Goal: Use online tool/utility: Utilize a website feature to perform a specific function

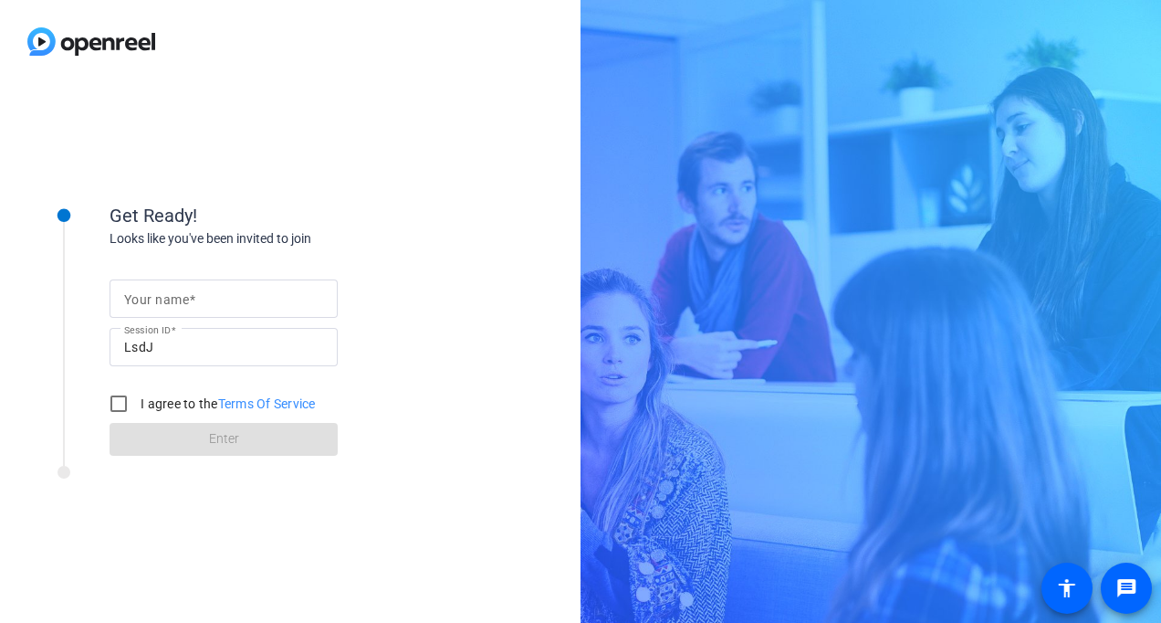
click at [159, 306] on input "Your name" at bounding box center [223, 299] width 199 height 22
type input "[PERSON_NAME]"
click at [131, 402] on input "I agree to the Terms Of Service" at bounding box center [118, 403] width 37 height 37
checkbox input "true"
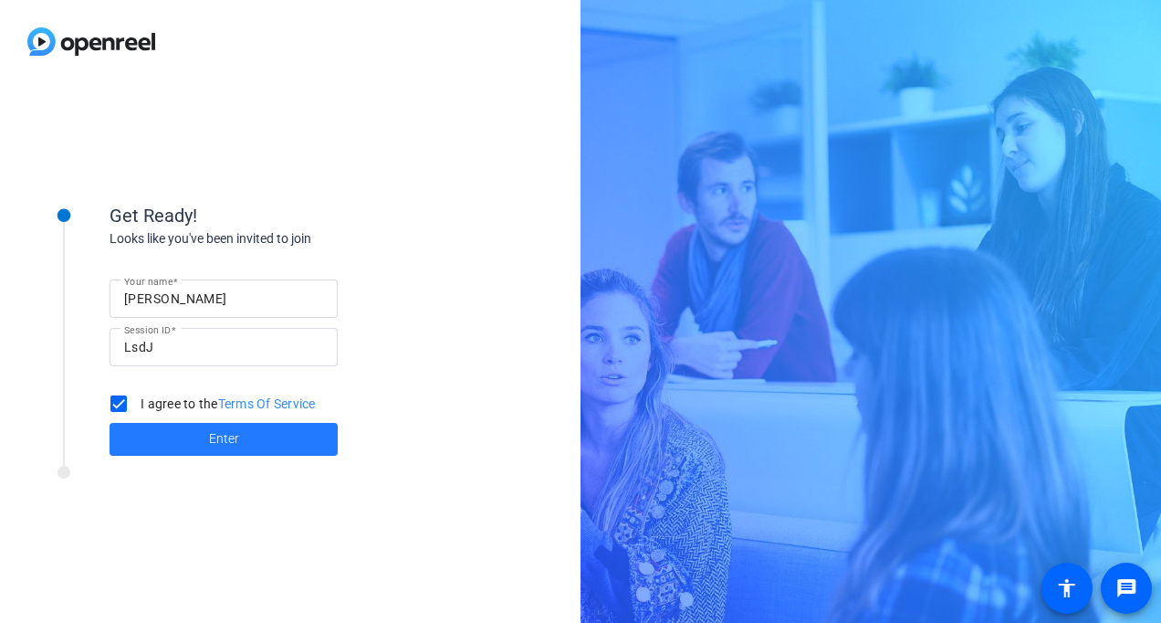
click at [233, 427] on span at bounding box center [224, 439] width 228 height 44
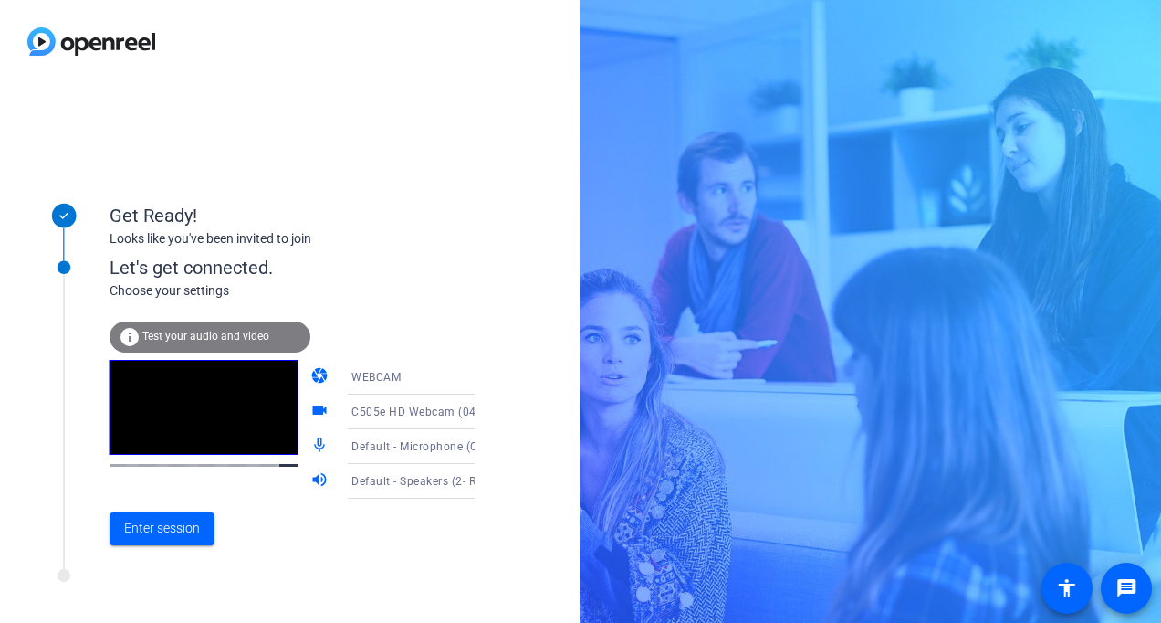
click at [482, 378] on icon at bounding box center [493, 377] width 22 height 22
click at [459, 329] on div at bounding box center [580, 311] width 1161 height 623
click at [482, 443] on icon at bounding box center [493, 446] width 22 height 22
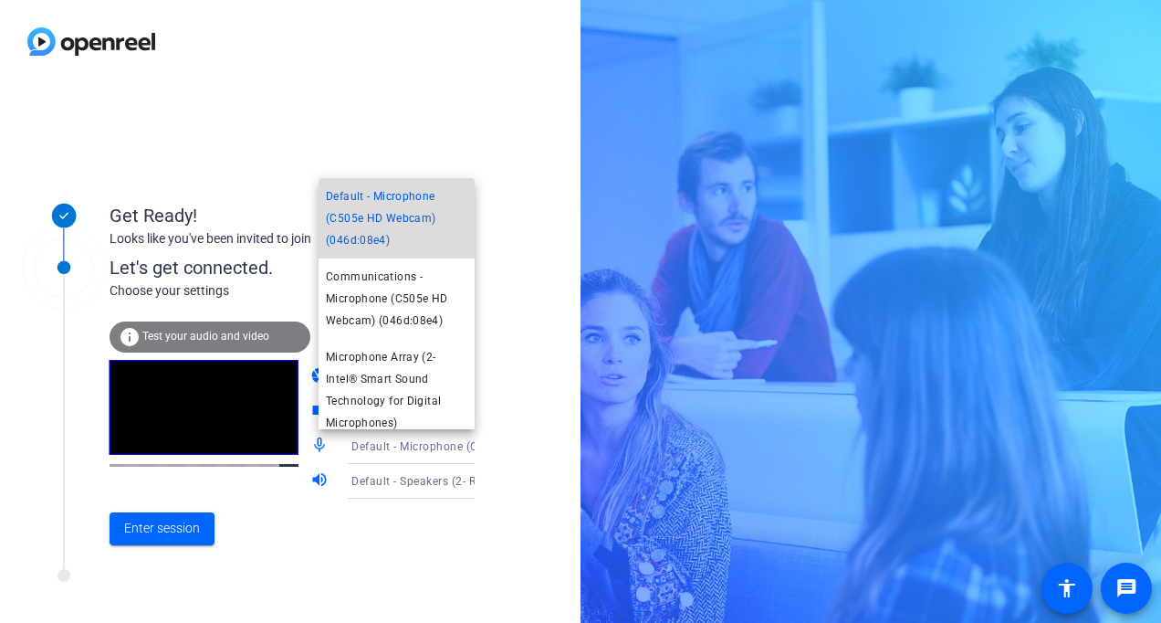
click at [414, 248] on span "Default - Microphone (C505e HD Webcam) (046d:08e4)" at bounding box center [397, 218] width 142 height 66
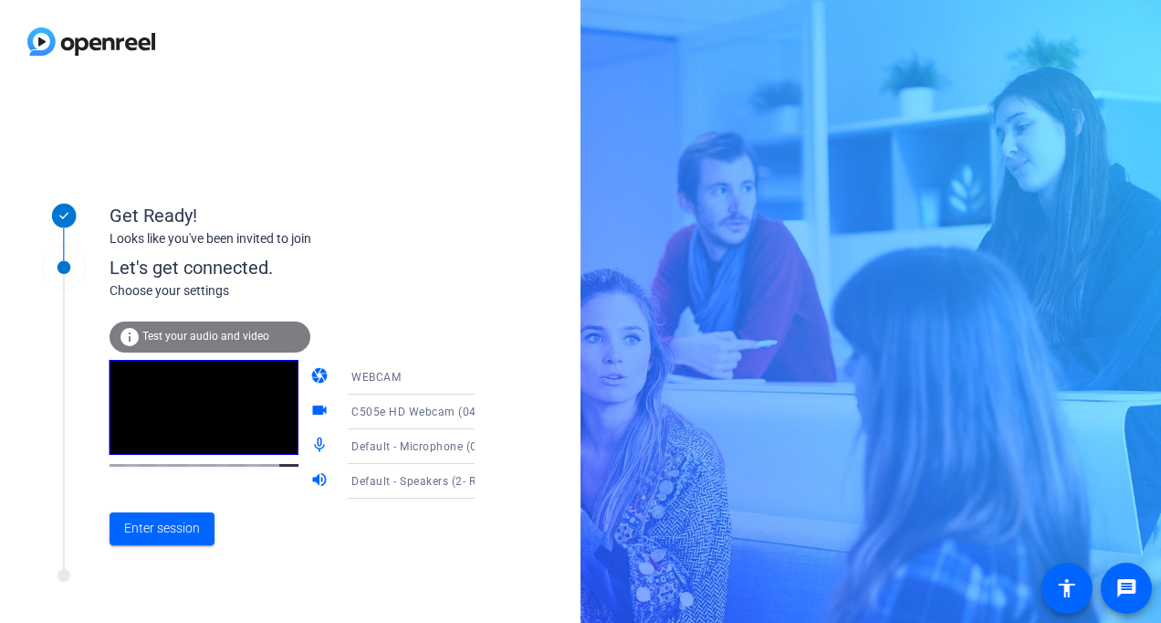
click at [411, 480] on span "Default - Speakers (2- Realtek(R) Audio)" at bounding box center [456, 480] width 210 height 15
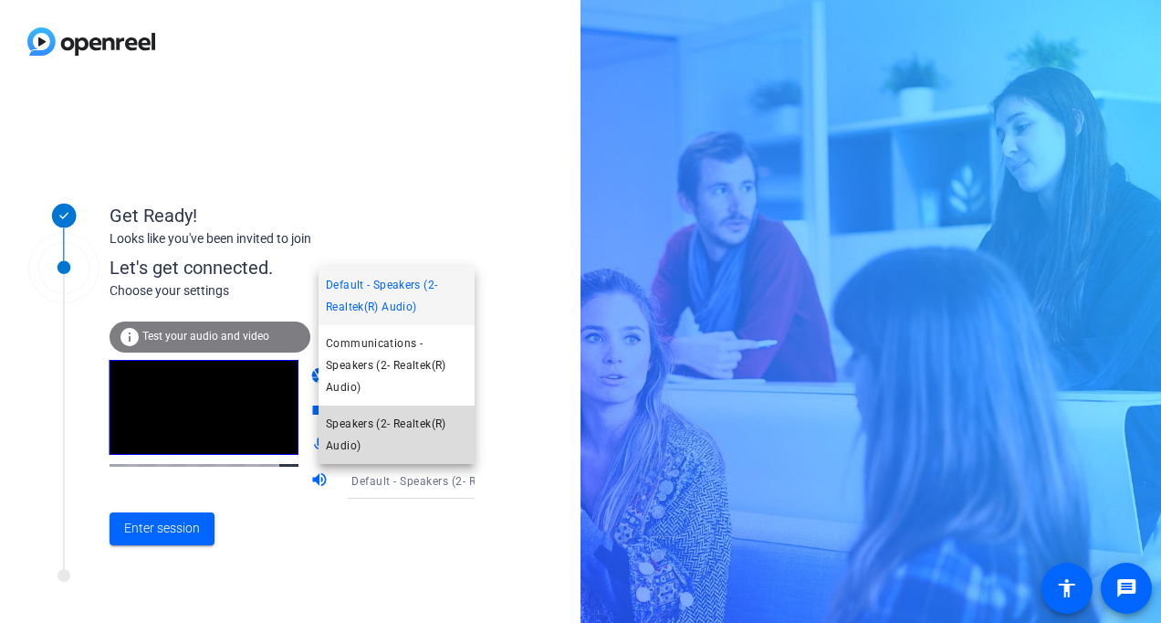
click at [430, 420] on span "Speakers (2- Realtek(R) Audio)" at bounding box center [397, 435] width 142 height 44
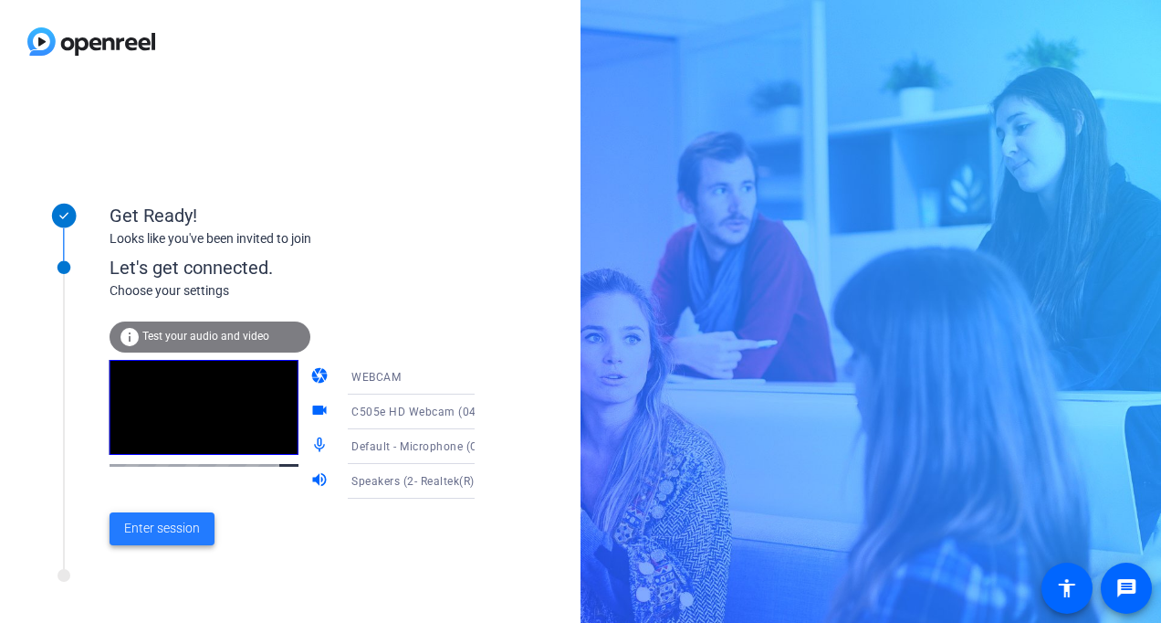
click at [166, 528] on span "Enter session" at bounding box center [162, 528] width 76 height 19
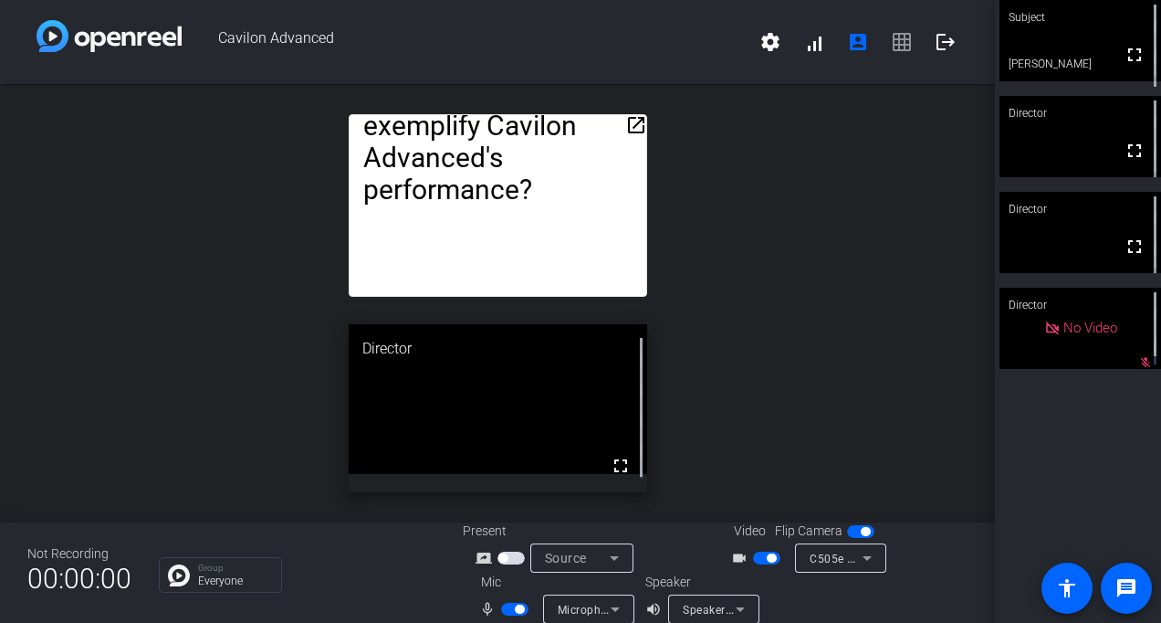
scroll to position [21, 0]
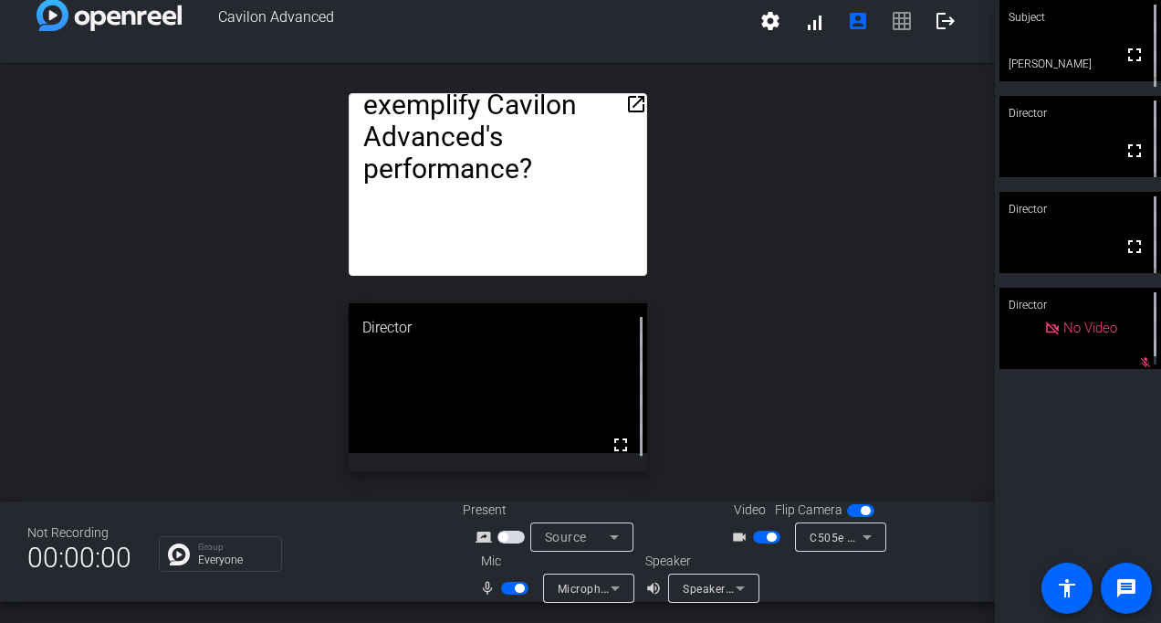
click at [767, 532] on span "button" at bounding box center [771, 536] width 9 height 9
click at [767, 532] on span "button" at bounding box center [766, 536] width 27 height 13
click at [812, 546] on div at bounding box center [836, 537] width 53 height 22
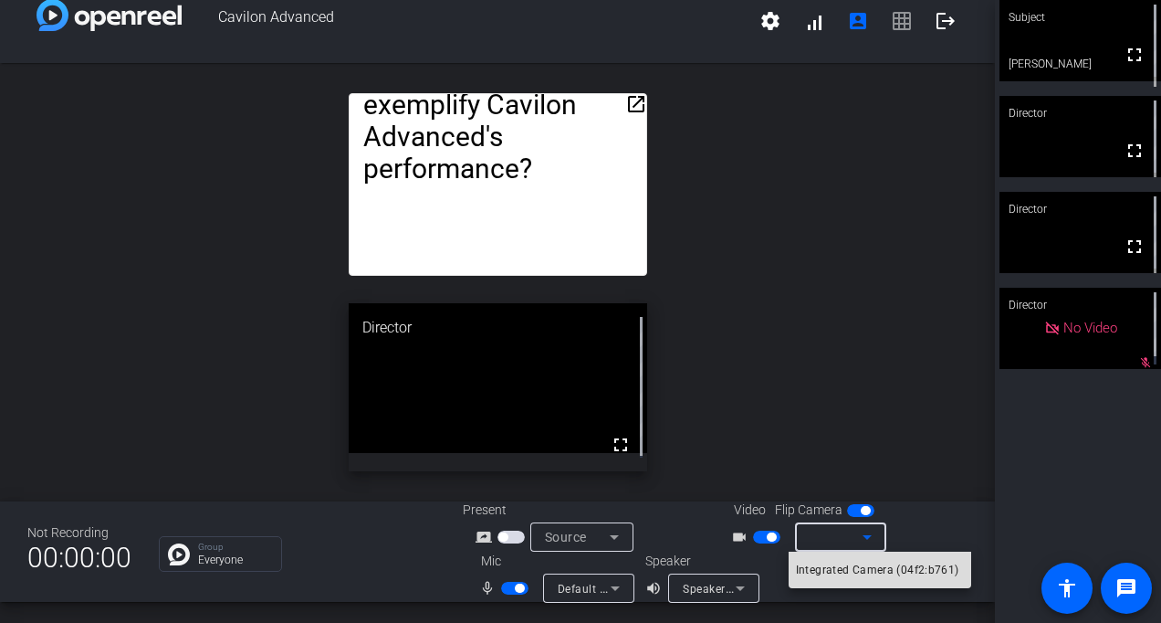
click at [831, 566] on span "Integrated Camera (04f2:b761)" at bounding box center [877, 570] width 163 height 22
